Goal: Information Seeking & Learning: Understand process/instructions

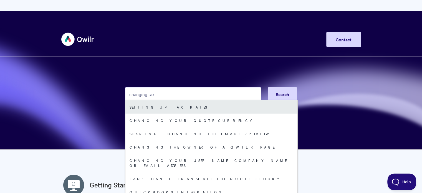
type input "changing tax"
click at [164, 109] on link "Setting up tax rates" at bounding box center [211, 106] width 172 height 13
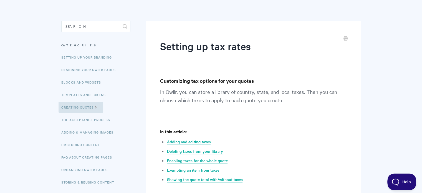
scroll to position [56, 0]
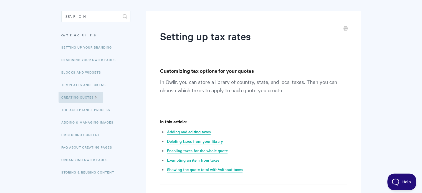
click at [200, 131] on link "Adding and editing taxes" at bounding box center [189, 132] width 44 height 6
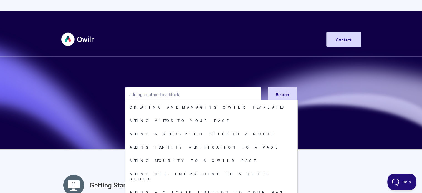
type input "adding content to a block"
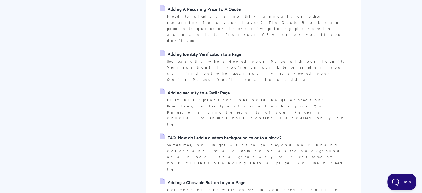
scroll to position [305, 0]
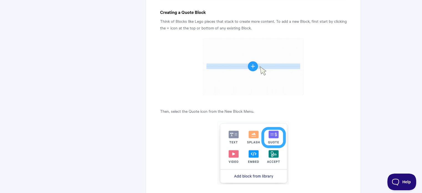
scroll to position [500, 0]
